Goal: Transaction & Acquisition: Download file/media

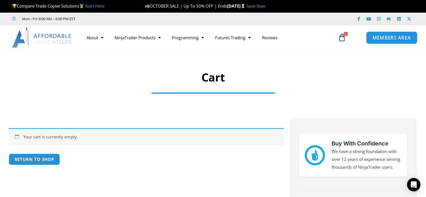
click at [385, 39] on span "MEMBERS AREA" at bounding box center [391, 37] width 38 height 5
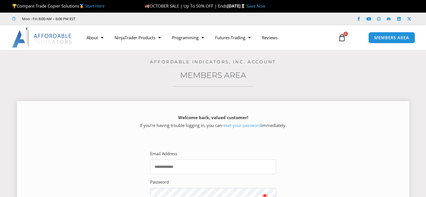
click at [189, 165] on input "Email Address" at bounding box center [213, 166] width 126 height 15
type input "**********"
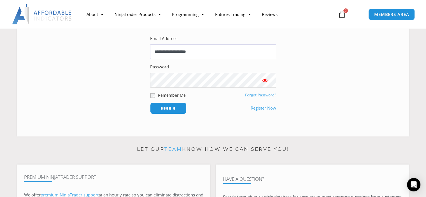
scroll to position [140, 0]
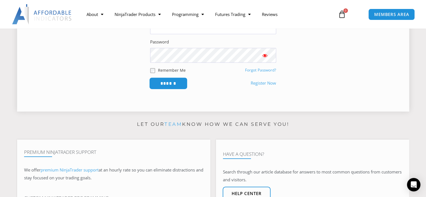
click at [174, 81] on input "******" at bounding box center [168, 83] width 38 height 12
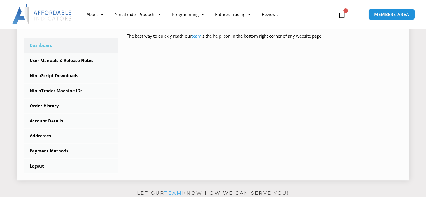
scroll to position [140, 0]
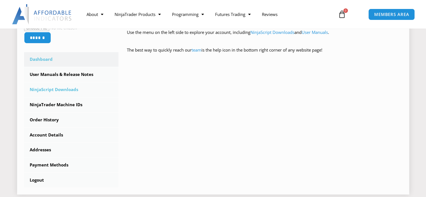
click at [63, 90] on link "NinjaScript Downloads" at bounding box center [71, 89] width 95 height 15
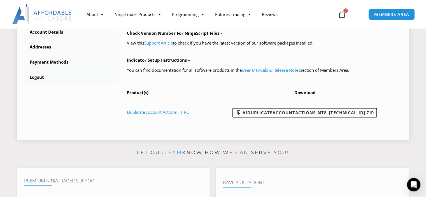
scroll to position [252, 0]
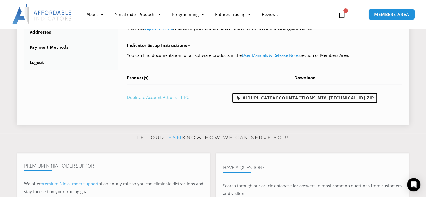
click at [171, 98] on link "Duplicate Account Actions - 1 PC" at bounding box center [158, 97] width 62 height 6
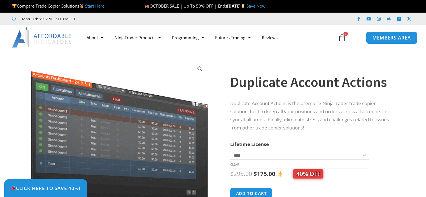
click at [392, 38] on span "MEMBERS AREA" at bounding box center [391, 37] width 38 height 5
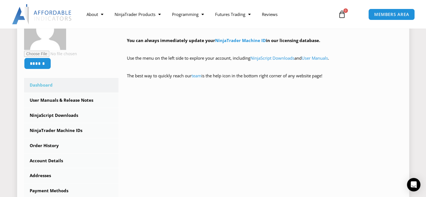
scroll to position [112, 0]
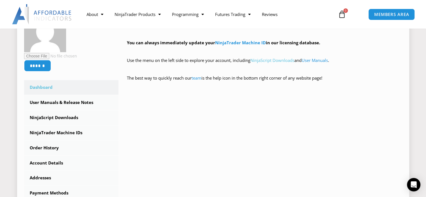
click at [288, 61] on link "NinjaScript Downloads" at bounding box center [272, 60] width 44 height 6
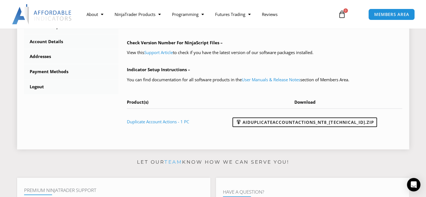
scroll to position [252, 0]
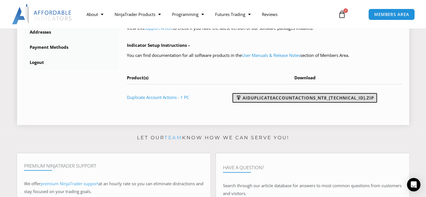
click at [345, 97] on link "AIDuplicateAccountActions_NT8_[TECHNICAL_ID].zip" at bounding box center [304, 98] width 144 height 10
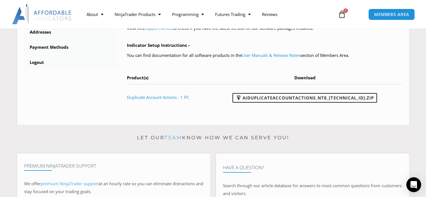
click at [416, 183] on div "Open Intercom Messenger" at bounding box center [413, 184] width 15 height 15
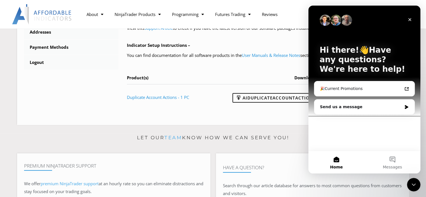
scroll to position [0, 0]
click at [386, 166] on span "Messages" at bounding box center [392, 167] width 19 height 4
